Goal: Transaction & Acquisition: Purchase product/service

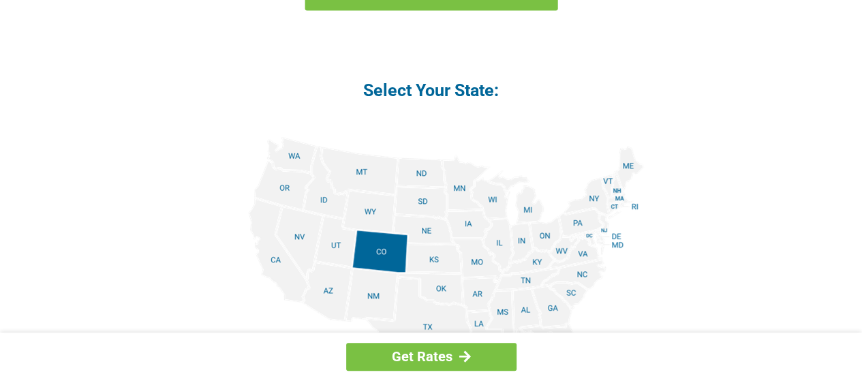
scroll to position [1634, 0]
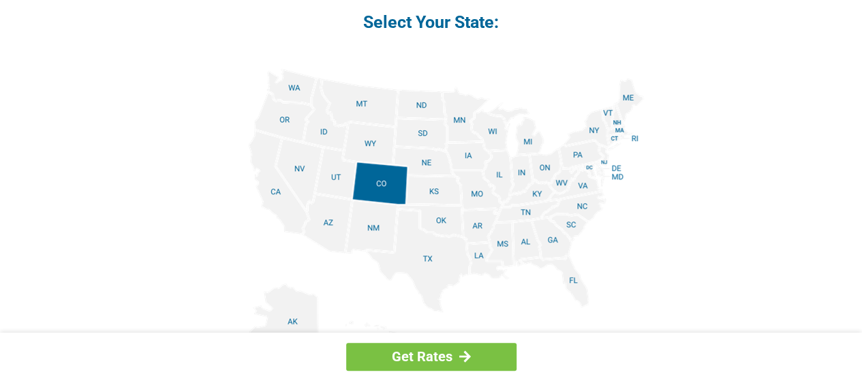
click at [437, 188] on img at bounding box center [431, 222] width 425 height 307
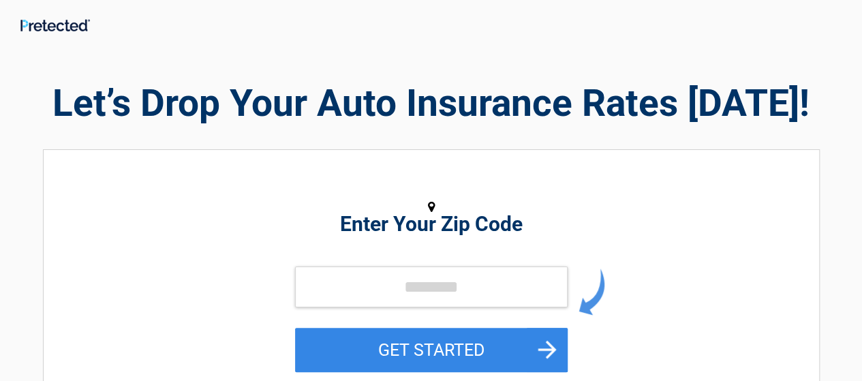
scroll to position [68, 0]
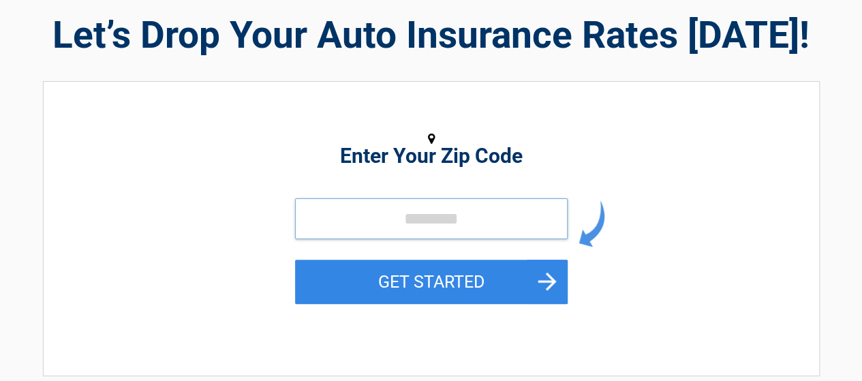
click at [383, 217] on input "tel" at bounding box center [431, 218] width 273 height 41
type input "*****"
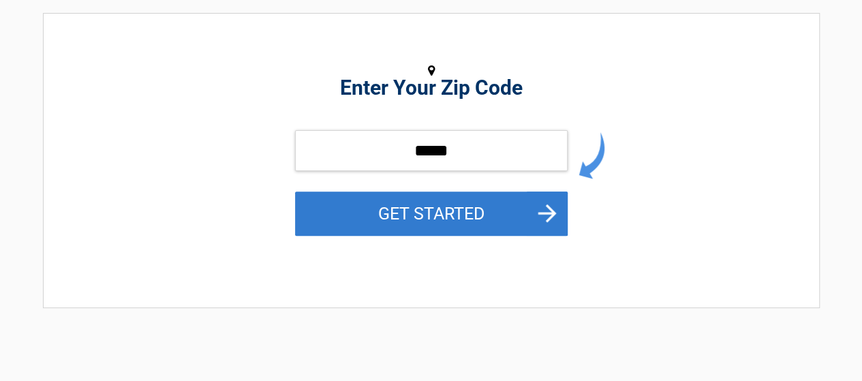
click at [452, 212] on button "GET STARTED" at bounding box center [431, 213] width 273 height 44
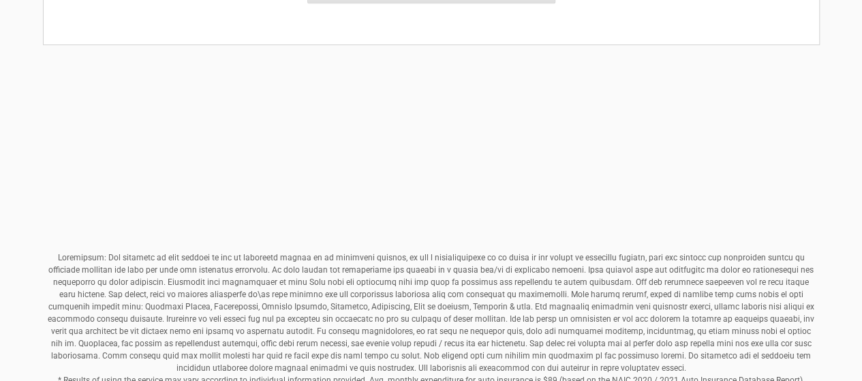
scroll to position [409, 0]
